Goal: Check status: Check status

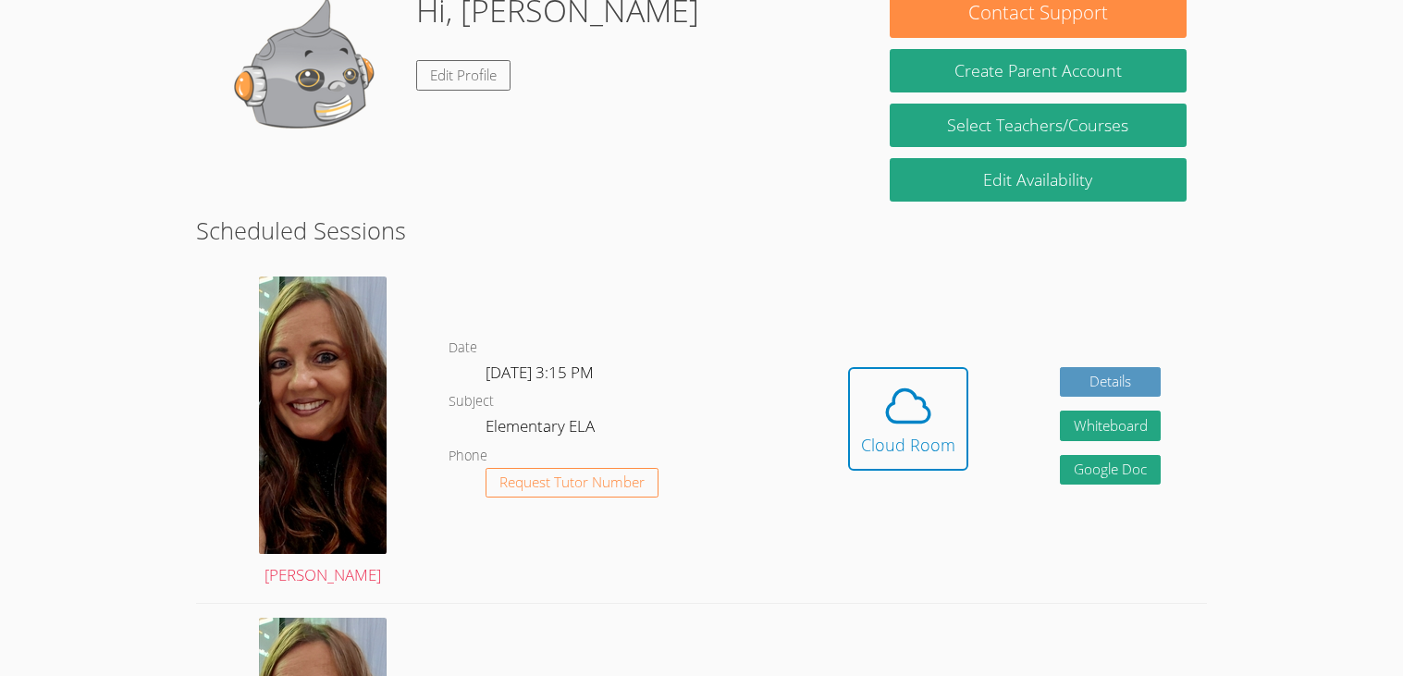
scroll to position [283, 0]
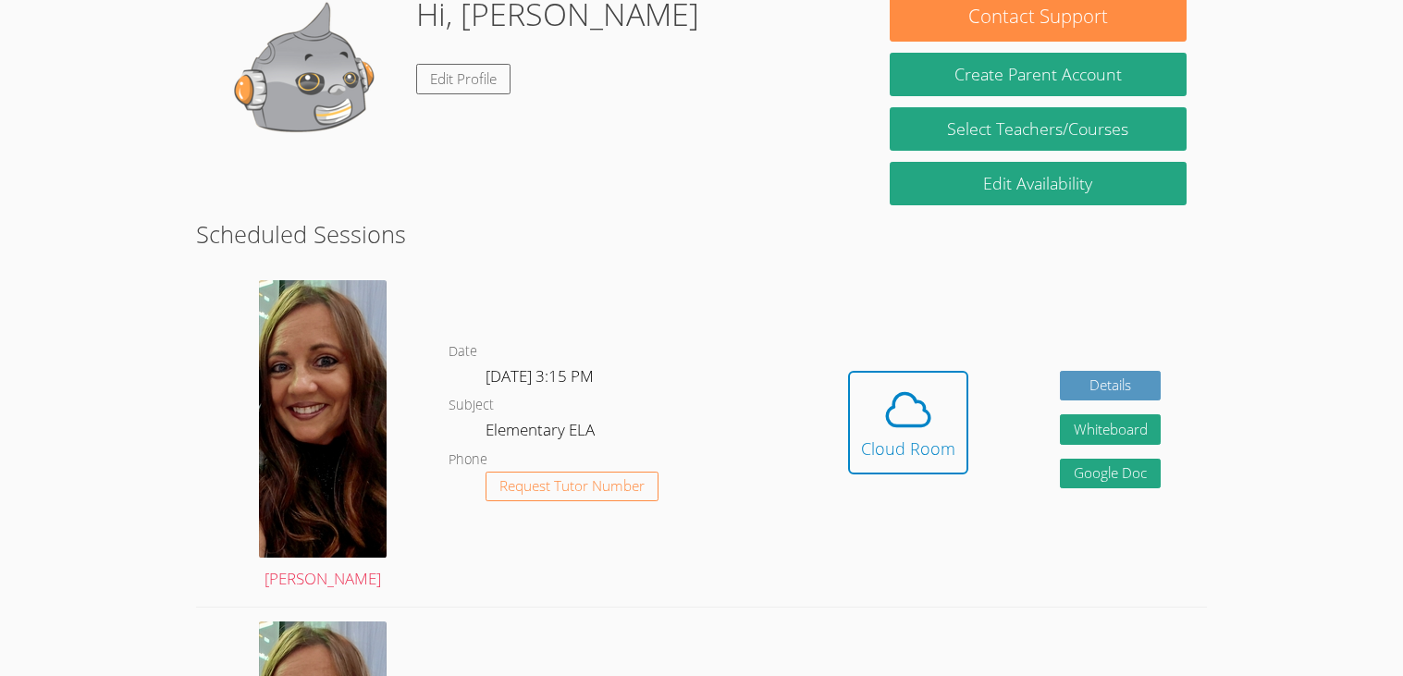
click at [784, 474] on dl "Date Wed Oct 8, 3:15 PM Subject Elementary ELA Phone Request Tutor Number" at bounding box center [624, 436] width 353 height 192
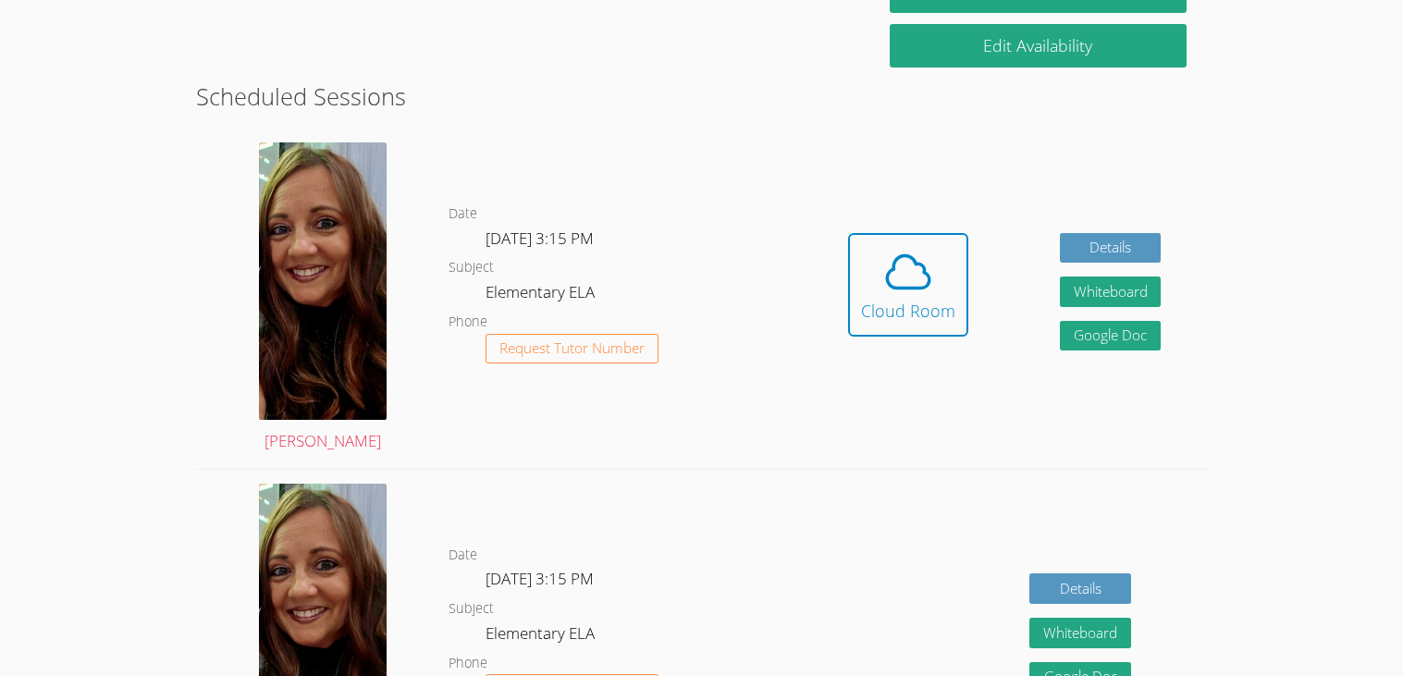
scroll to position [423, 0]
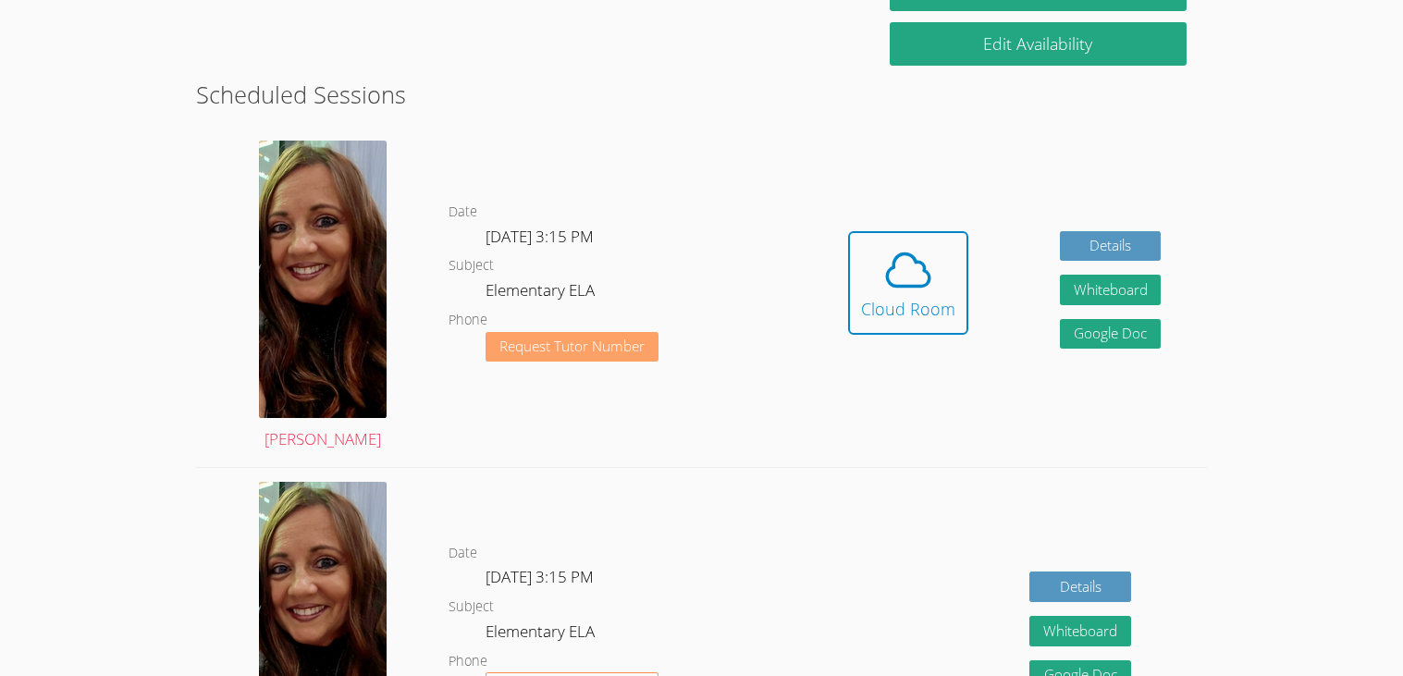
click at [502, 355] on button "Request Tutor Number" at bounding box center [571, 347] width 173 height 31
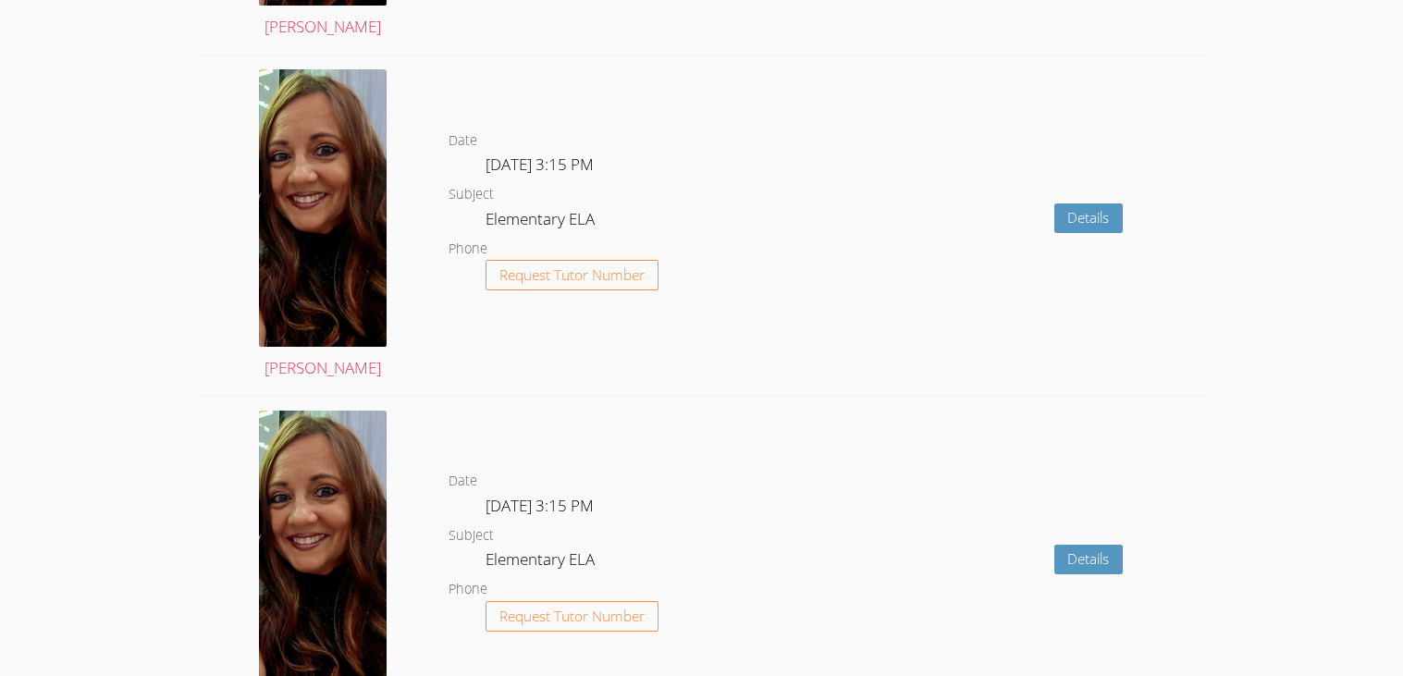
scroll to position [3535, 0]
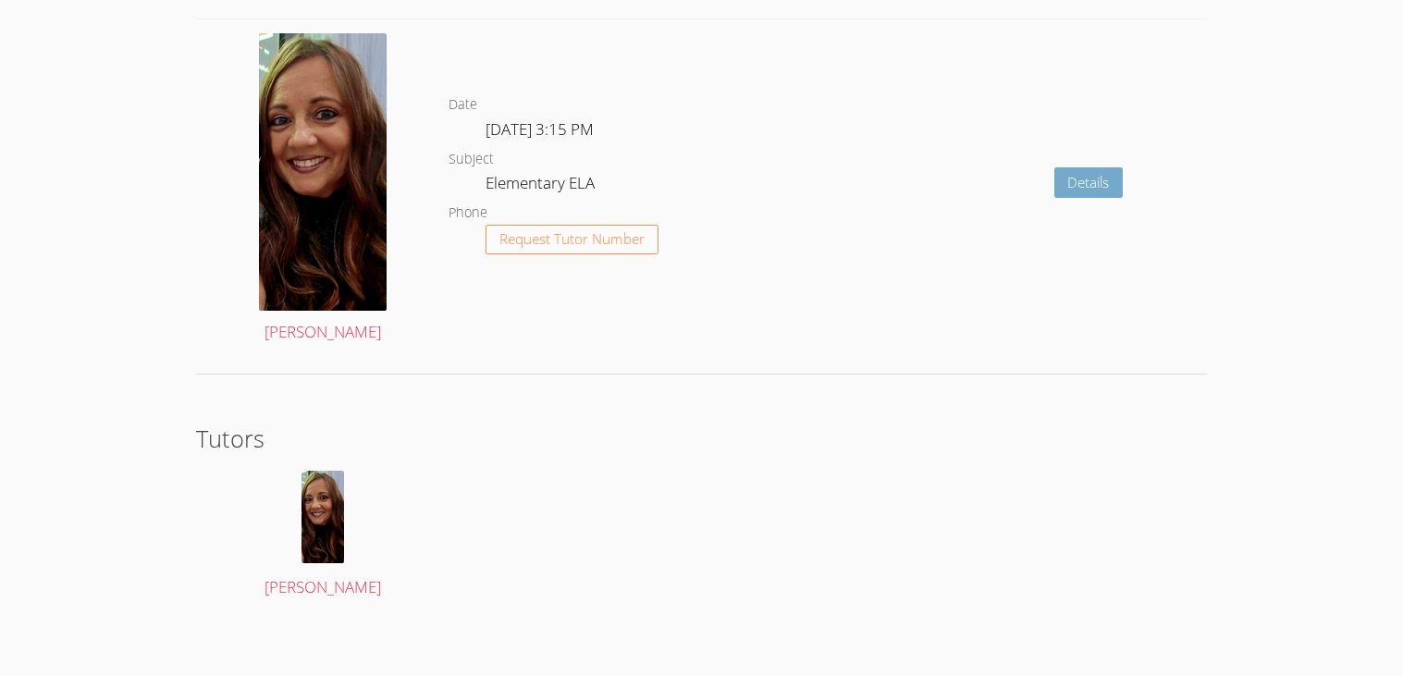
click at [1099, 181] on link "Details" at bounding box center [1088, 182] width 69 height 31
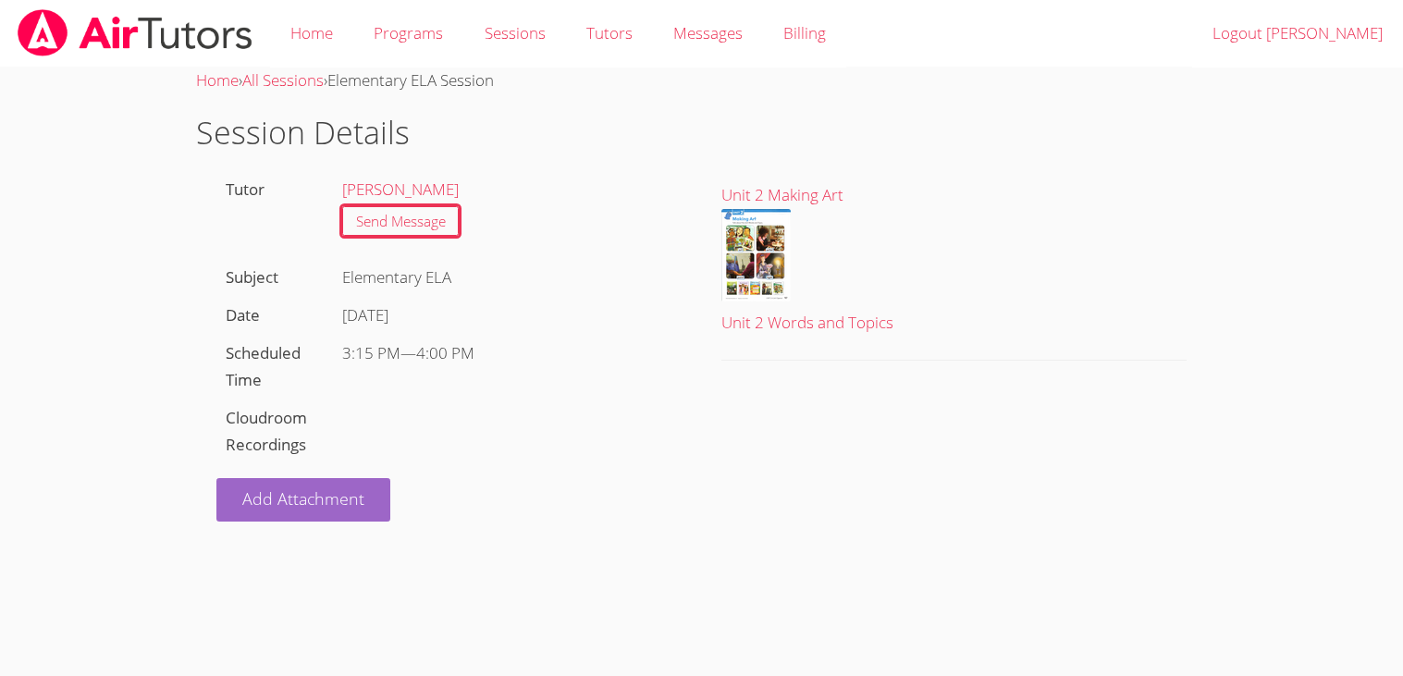
click at [25, 38] on img at bounding box center [135, 32] width 239 height 47
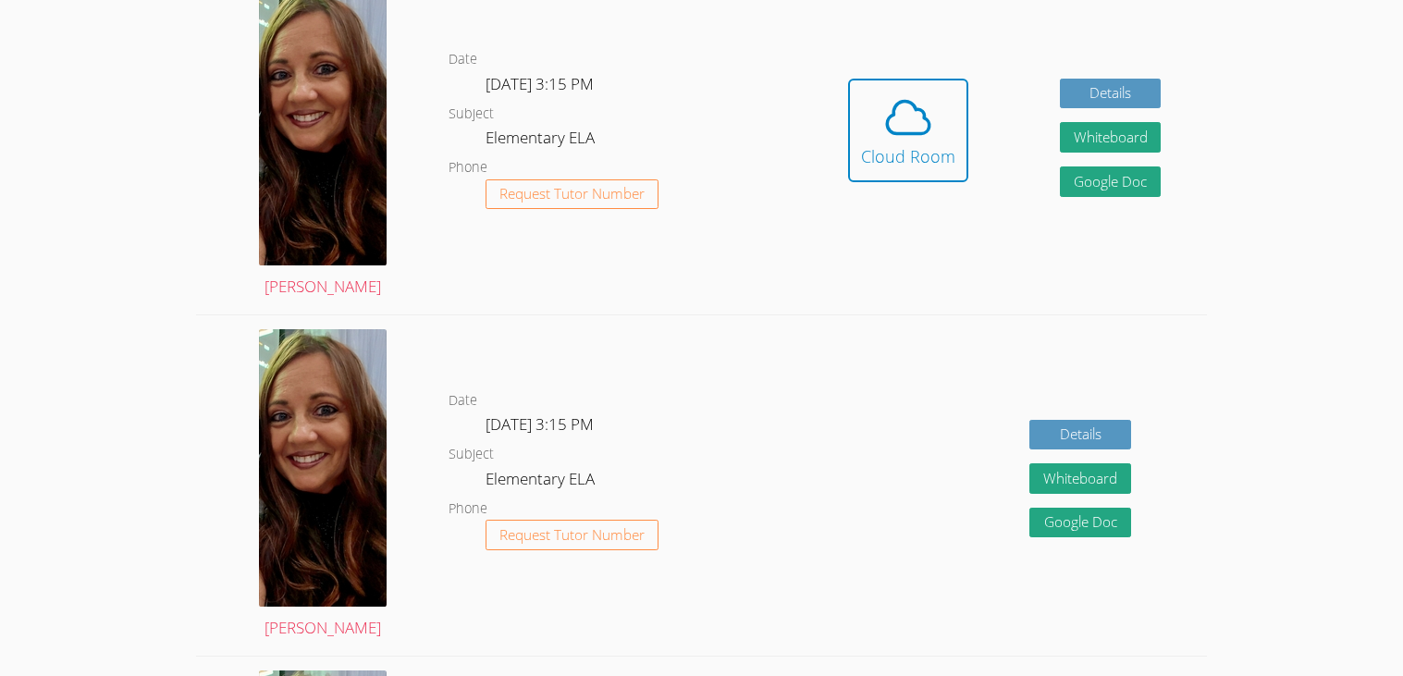
scroll to position [540, 0]
